Goal: Information Seeking & Learning: Find specific fact

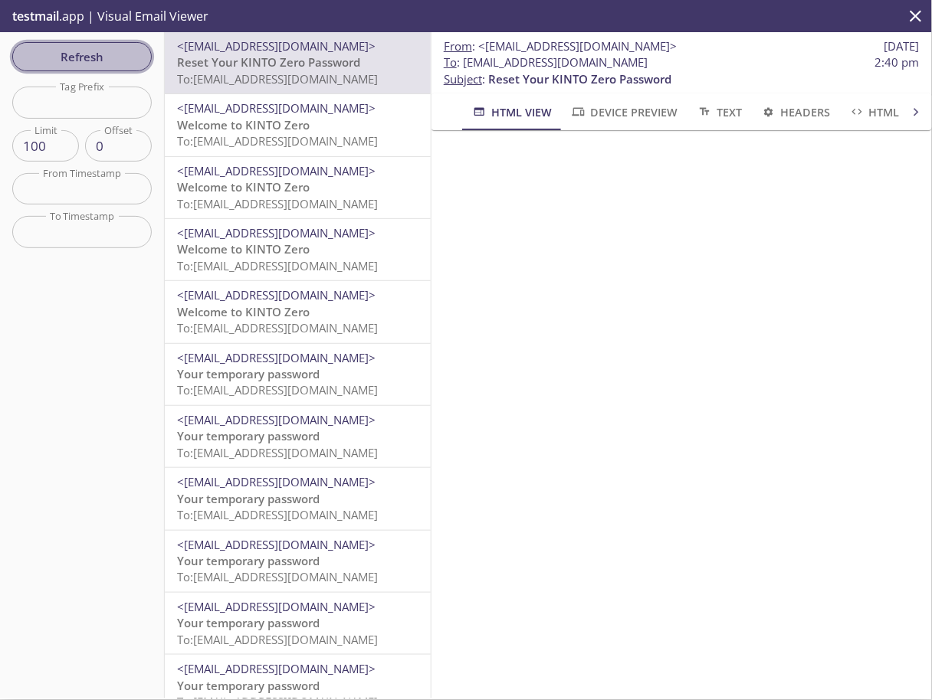
click at [138, 54] on span "Refresh" at bounding box center [82, 57] width 115 height 20
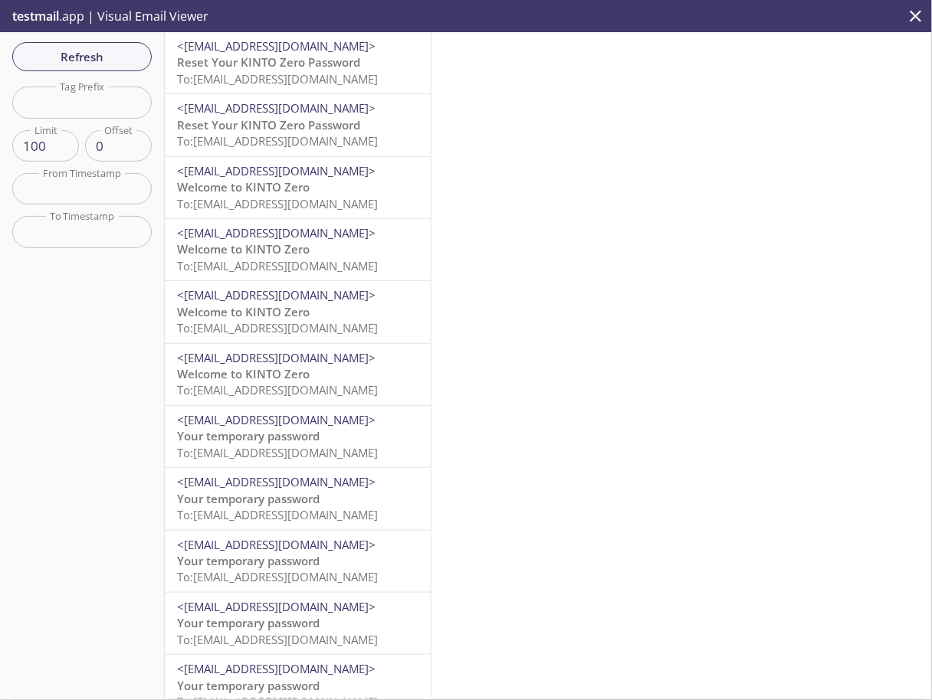
click at [324, 57] on span "Reset Your KINTO Zero Password" at bounding box center [268, 61] width 183 height 15
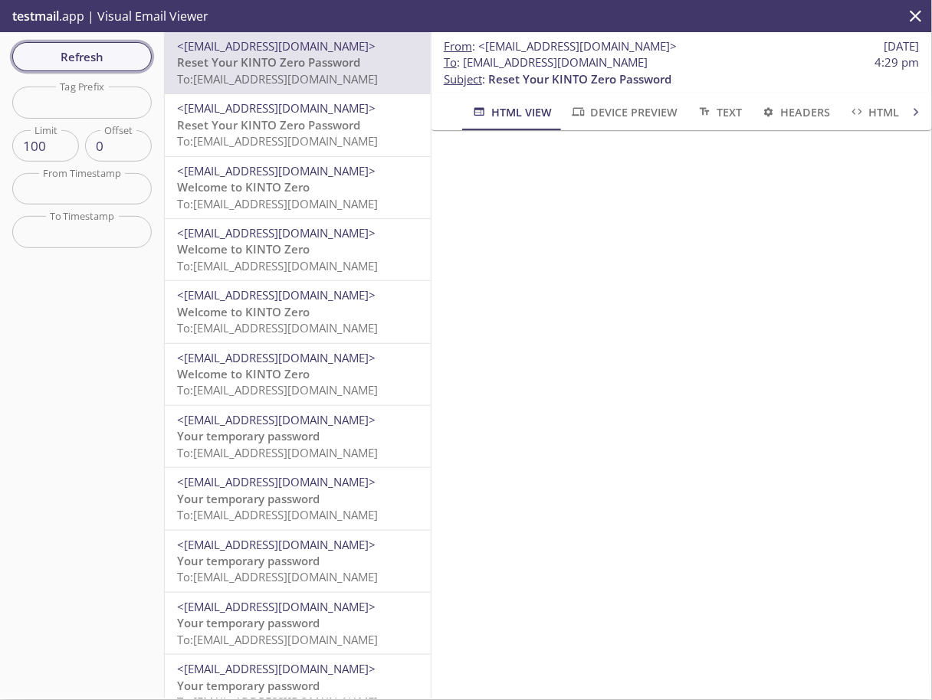
click at [101, 54] on span "Refresh" at bounding box center [82, 57] width 115 height 20
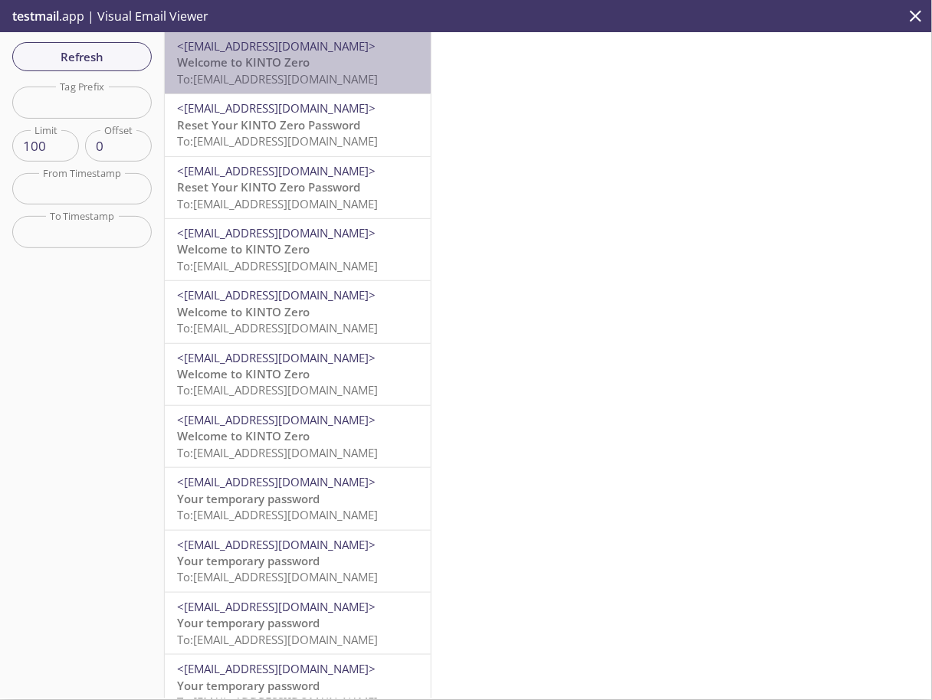
click at [236, 82] on span "To: esgjavaqa.basic-user-regen+zboncak242@inbox.testmail.app" at bounding box center [277, 78] width 201 height 15
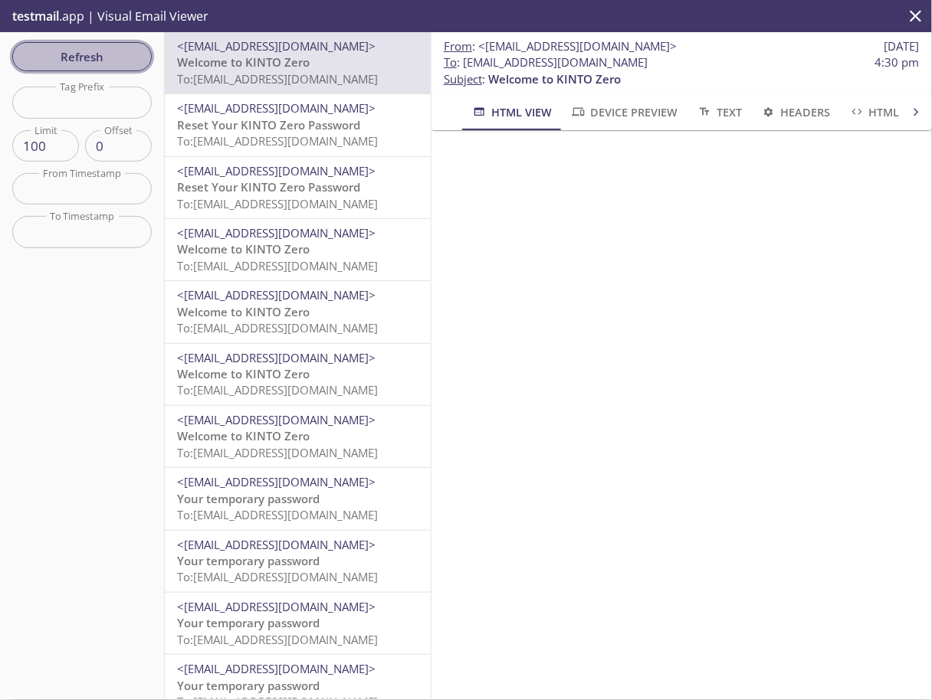
click at [100, 47] on span "Refresh" at bounding box center [82, 57] width 115 height 20
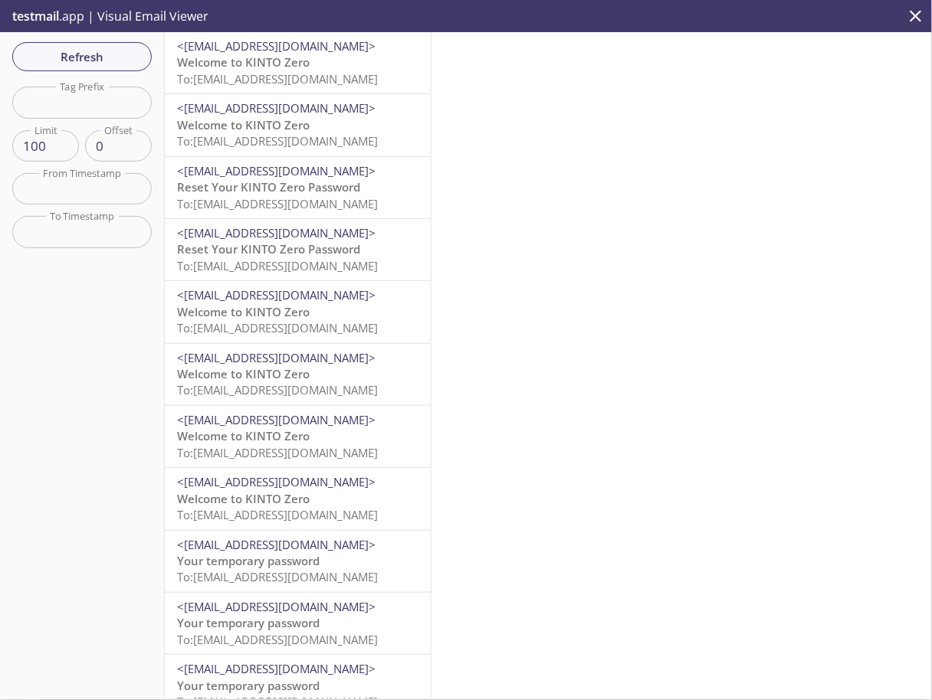
click at [276, 66] on span "Welcome to KINTO Zero" at bounding box center [243, 61] width 133 height 15
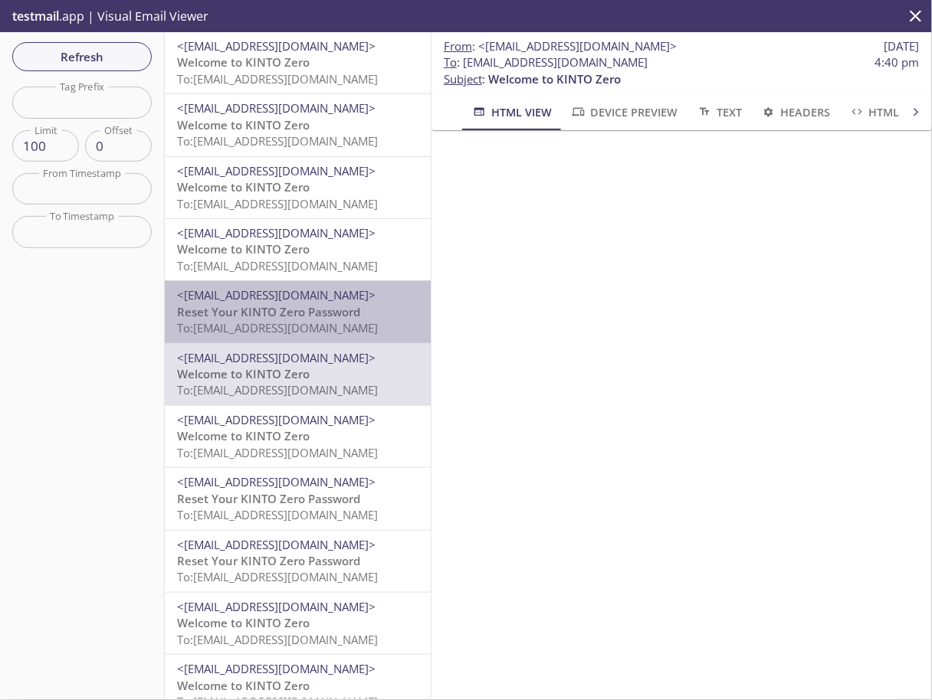
click at [269, 315] on span "Reset Your KINTO Zero Password" at bounding box center [268, 311] width 183 height 15
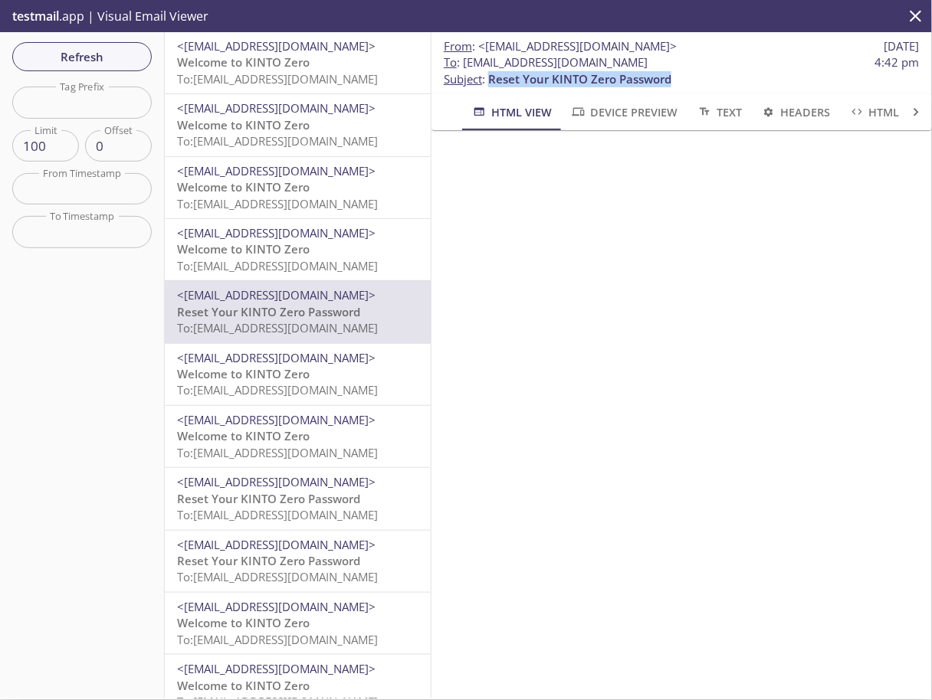
drag, startPoint x: 491, startPoint y: 80, endPoint x: 762, endPoint y: 77, distance: 270.5
click at [762, 77] on p "To : esgjavaqa.admin-user+adavidson@inbox.testmail.app 4:42 pm Subject : Reset …" at bounding box center [682, 70] width 476 height 33
copy span "Reset Your KINTO Zero Password"
